Goal: Task Accomplishment & Management: Manage account settings

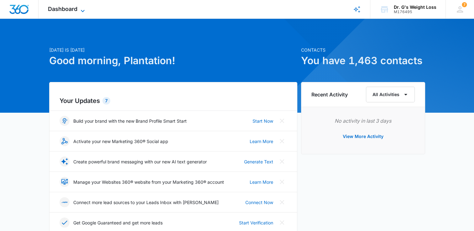
click at [73, 6] on span "Dashboard" at bounding box center [62, 9] width 29 height 7
click at [75, 12] on span "Dashboard" at bounding box center [62, 9] width 29 height 7
click at [72, 5] on div "Dashboard Apps Reputation Forms CRM Email Social Content Ads Intelligence Files…" at bounding box center [67, 9] width 57 height 18
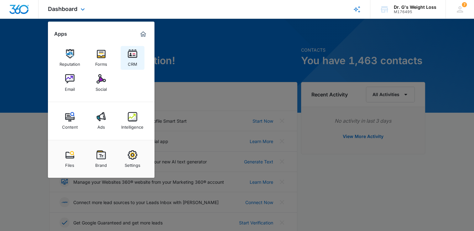
click at [137, 56] on link "CRM" at bounding box center [133, 58] width 24 height 24
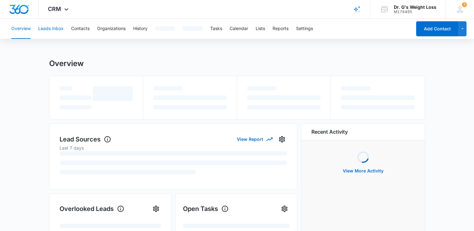
click at [58, 28] on button "Leads Inbox" at bounding box center [50, 29] width 25 height 20
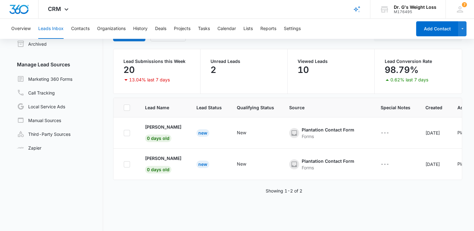
scroll to position [48, 0]
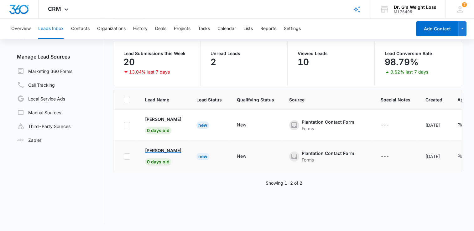
click at [162, 152] on p "[PERSON_NAME]" at bounding box center [163, 150] width 36 height 7
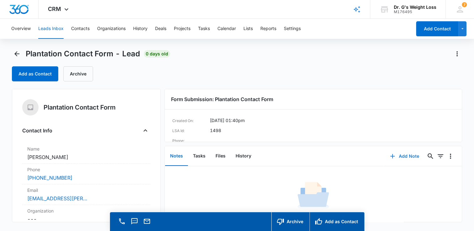
click at [401, 157] on button "Add Note" at bounding box center [405, 156] width 42 height 15
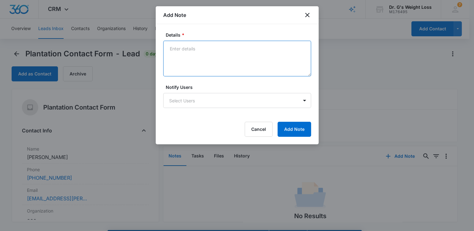
click at [185, 57] on textarea "Details *" at bounding box center [237, 59] width 148 height 36
type textarea "l"
type textarea "[PERSON_NAME] left a message 9/16"
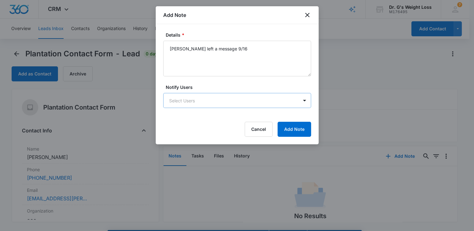
click at [249, 101] on body "CRM Apps Reputation Forms CRM Email Social Content Ads Intelligence Files Brand…" at bounding box center [237, 124] width 474 height 249
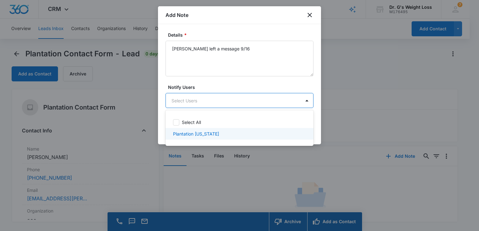
click at [225, 139] on div "Plantation [US_STATE]" at bounding box center [239, 134] width 148 height 12
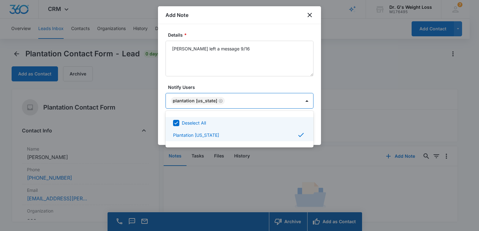
drag, startPoint x: 317, startPoint y: 120, endPoint x: 316, endPoint y: 124, distance: 4.4
click at [317, 120] on div at bounding box center [239, 115] width 479 height 231
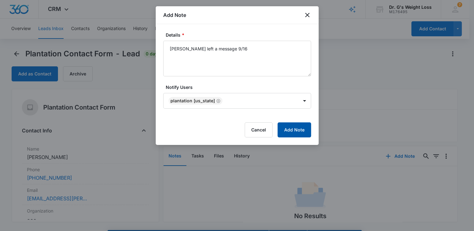
click at [303, 129] on button "Add Note" at bounding box center [295, 130] width 34 height 15
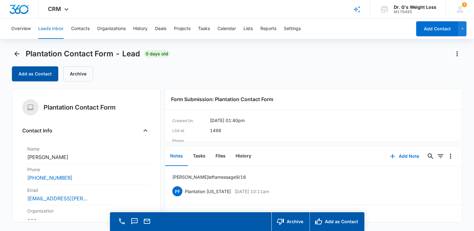
click at [39, 78] on button "Add as Contact" at bounding box center [35, 73] width 46 height 15
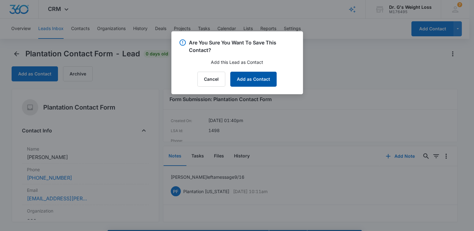
click at [246, 82] on button "Add as Contact" at bounding box center [253, 79] width 46 height 15
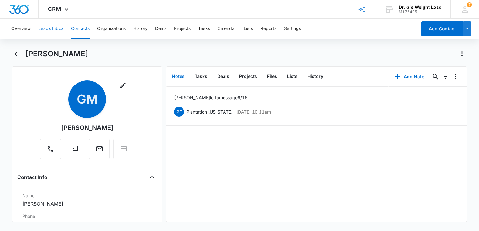
click at [54, 28] on button "Leads Inbox" at bounding box center [50, 29] width 25 height 20
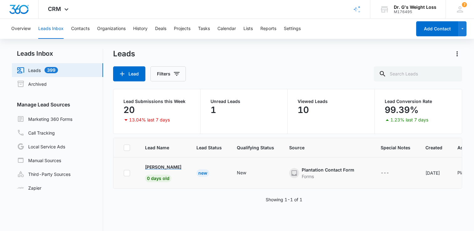
click at [173, 167] on p "[PERSON_NAME]" at bounding box center [163, 167] width 36 height 7
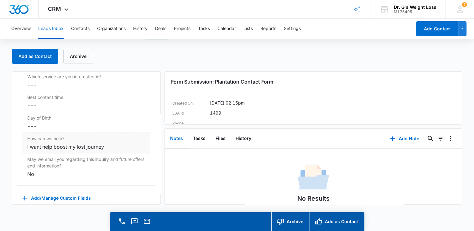
scroll to position [527, 0]
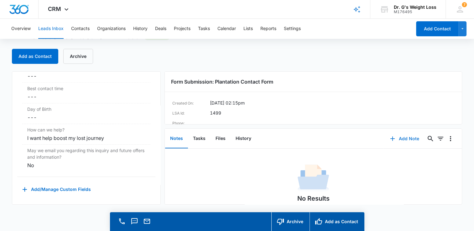
click at [411, 140] on button "Add Note" at bounding box center [405, 138] width 42 height 15
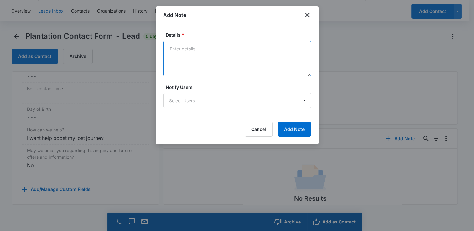
drag, startPoint x: 220, startPoint y: 51, endPoint x: 221, endPoint y: 47, distance: 3.7
click at [220, 51] on textarea "Details *" at bounding box center [237, 59] width 148 height 36
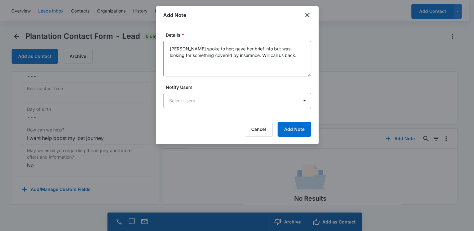
type textarea "[PERSON_NAME] spoke to her; gave her brief info but was looking for something c…"
click at [260, 99] on body "CRM Apps Reputation Forms CRM Email Social Content Ads Intelligence Files Brand…" at bounding box center [237, 106] width 474 height 249
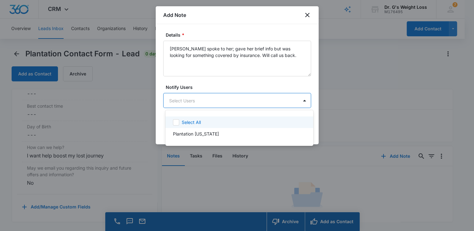
scroll to position [0, 0]
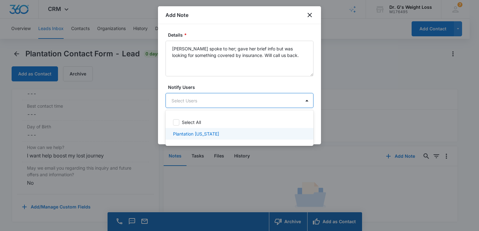
drag, startPoint x: 246, startPoint y: 133, endPoint x: 300, endPoint y: 128, distance: 54.1
click at [246, 133] on div "Plantation [US_STATE]" at bounding box center [239, 134] width 132 height 7
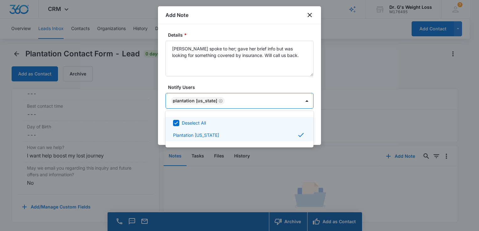
click at [317, 123] on div at bounding box center [239, 115] width 479 height 231
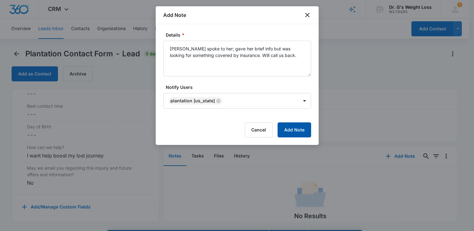
click at [307, 130] on button "Add Note" at bounding box center [295, 130] width 34 height 15
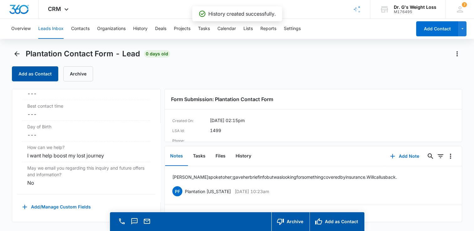
click at [39, 77] on button "Add as Contact" at bounding box center [35, 73] width 46 height 15
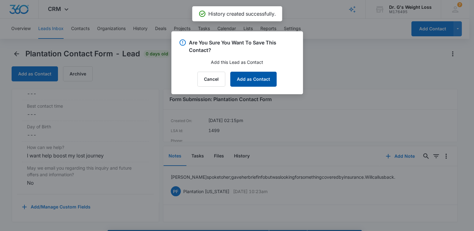
click at [249, 83] on button "Add as Contact" at bounding box center [253, 79] width 46 height 15
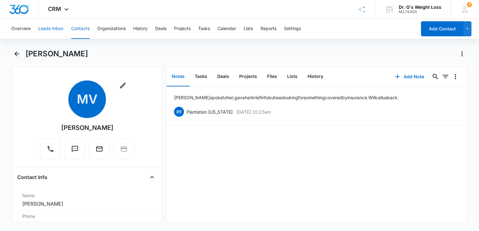
click at [56, 29] on button "Leads Inbox" at bounding box center [50, 29] width 25 height 20
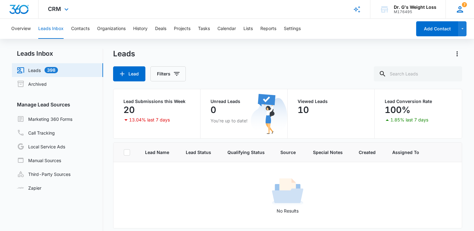
click at [459, 11] on icon at bounding box center [459, 9] width 9 height 9
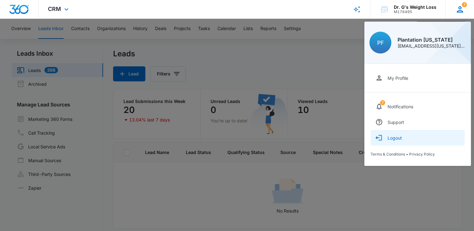
click at [396, 140] on div "Logout" at bounding box center [395, 137] width 14 height 5
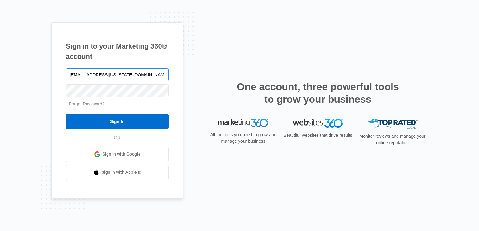
click at [128, 76] on input "Plantation.Florida@drgsweightloss.com" at bounding box center [117, 74] width 103 height 13
type input "deerfield.florida@drgsweightloss.com"
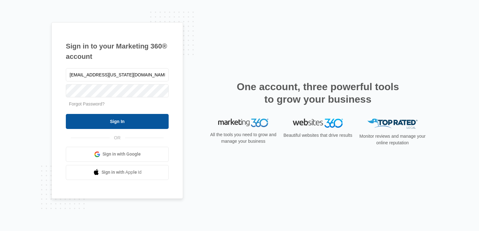
click at [126, 122] on input "Sign In" at bounding box center [117, 121] width 103 height 15
